Goal: Navigation & Orientation: Find specific page/section

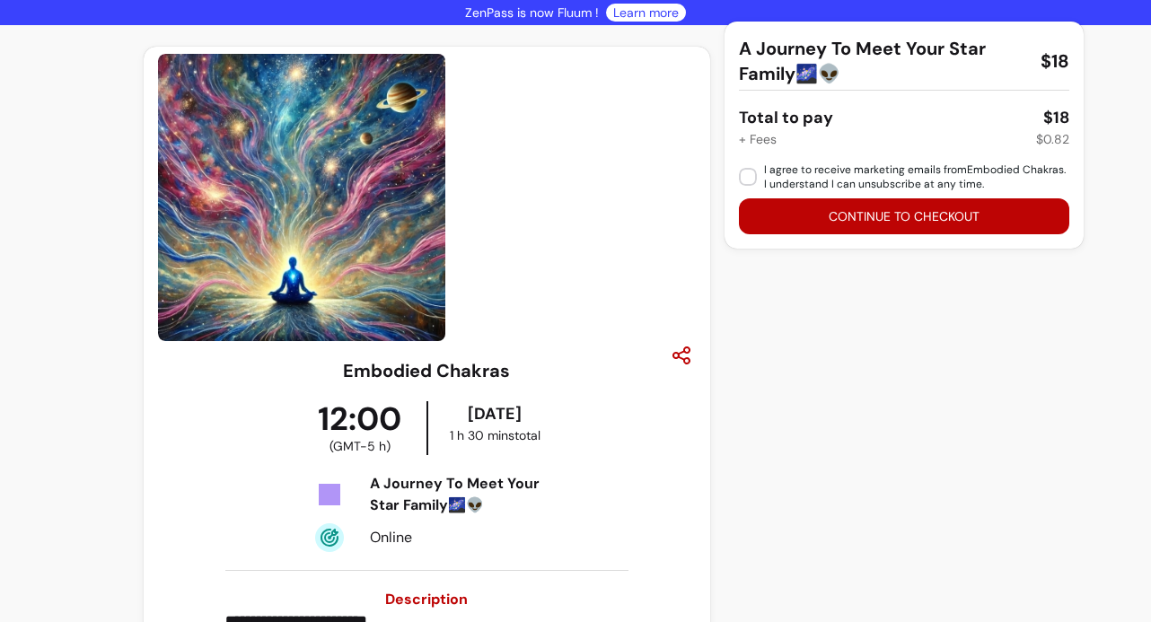
scroll to position [47, 0]
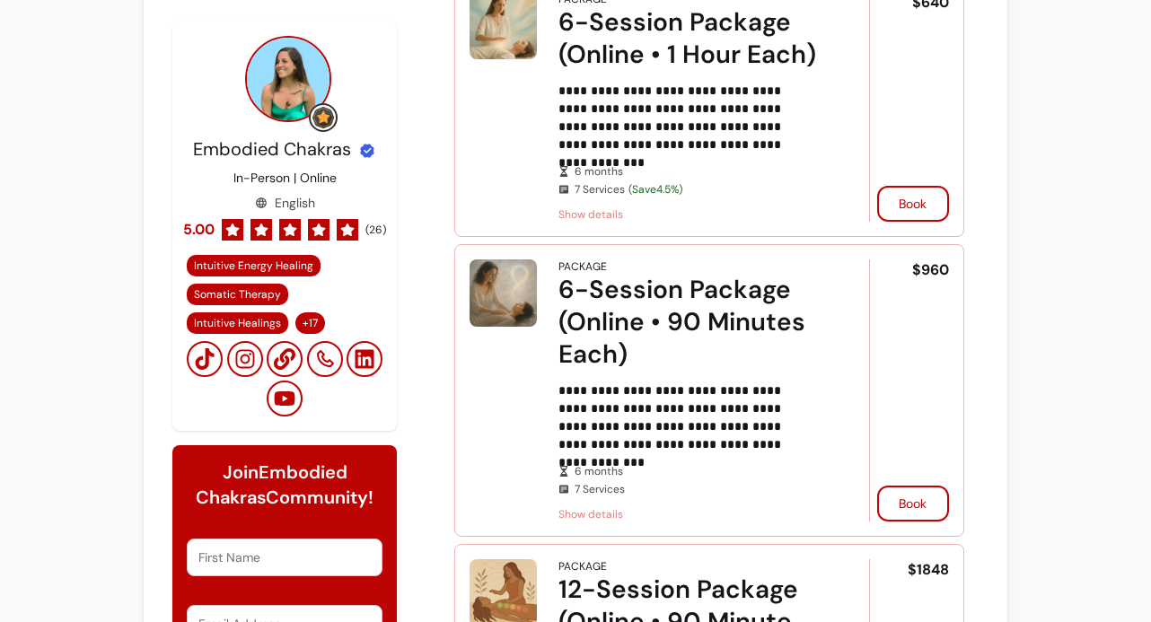
scroll to position [99, 0]
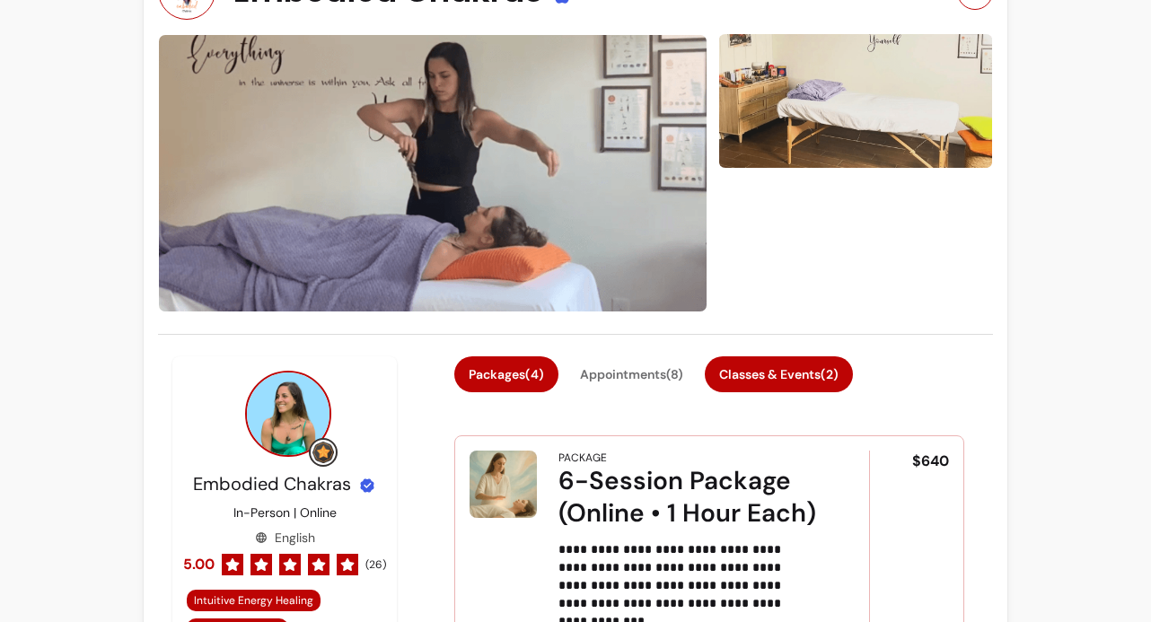
click at [797, 376] on button "Classes & Events ( 2 )" at bounding box center [779, 374] width 148 height 36
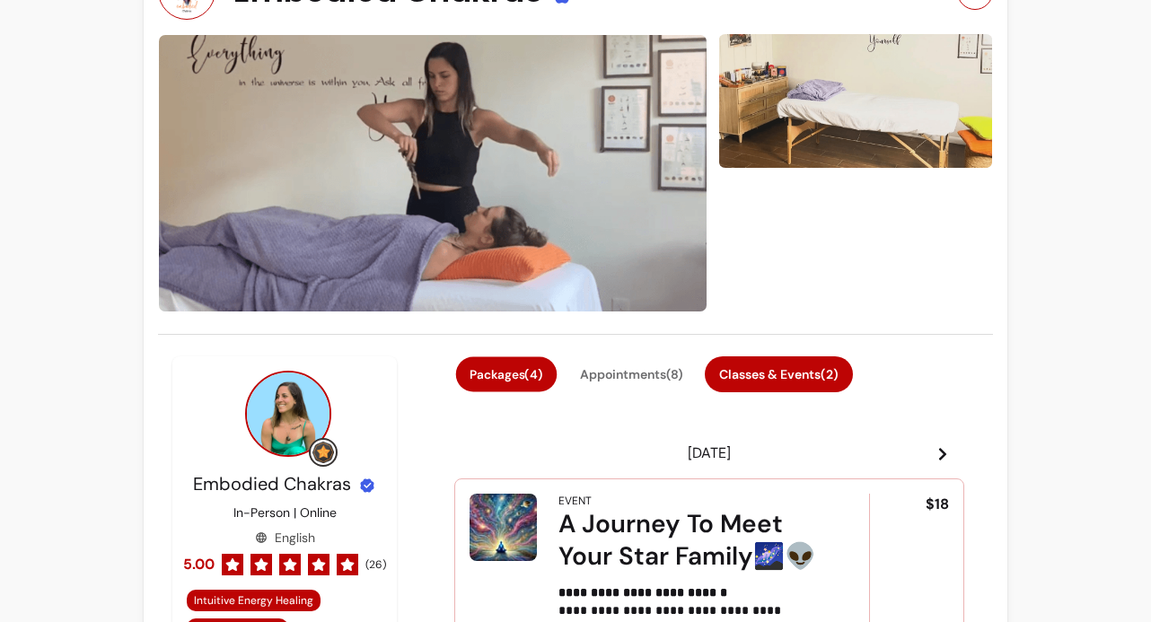
click at [521, 381] on button "Packages ( 4 )" at bounding box center [506, 373] width 101 height 35
